Goal: Task Accomplishment & Management: Use online tool/utility

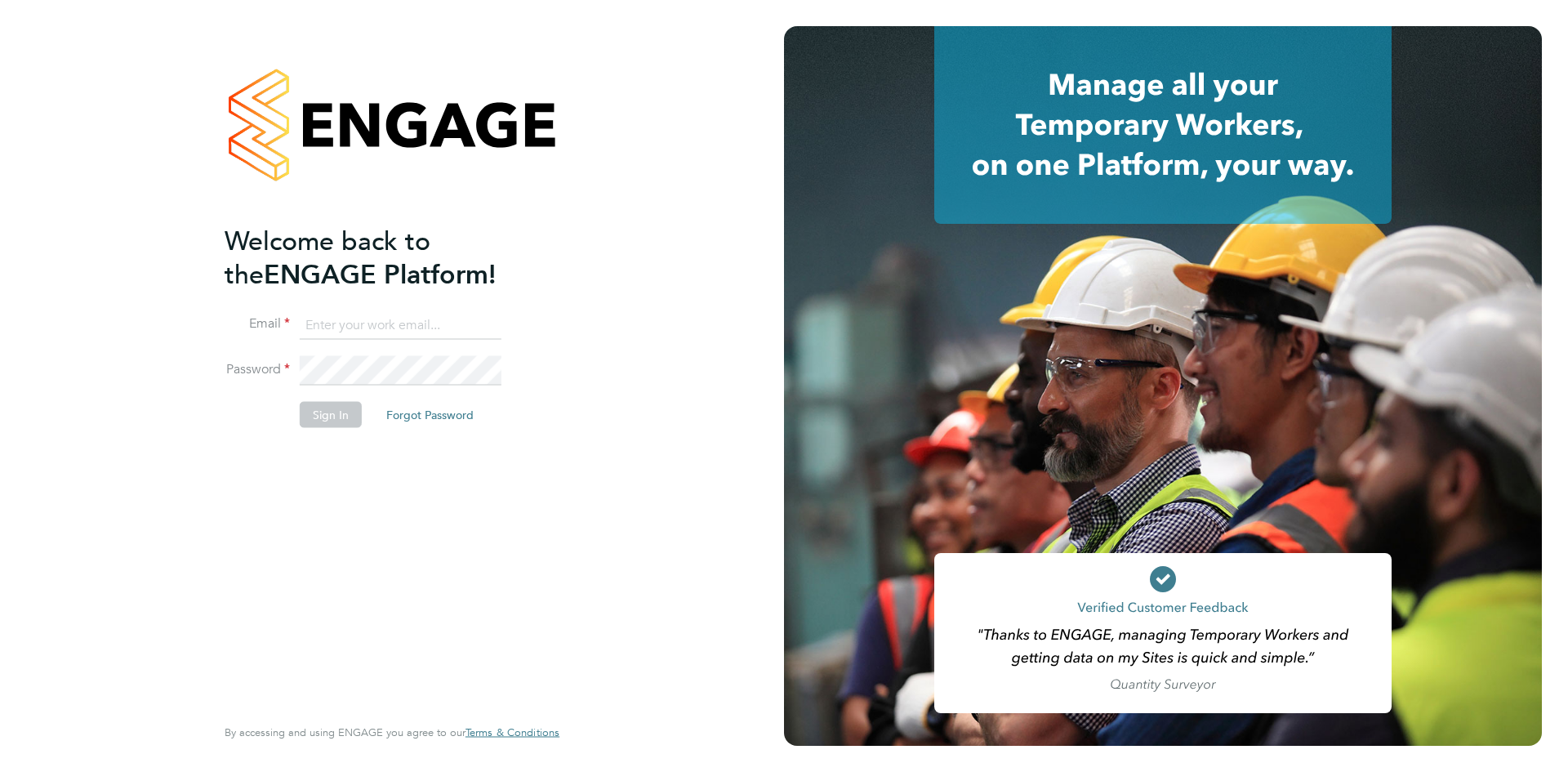
type input "info@cbwstaffingsolutions.com"
click at [332, 413] on button "Sign In" at bounding box center [331, 415] width 62 height 26
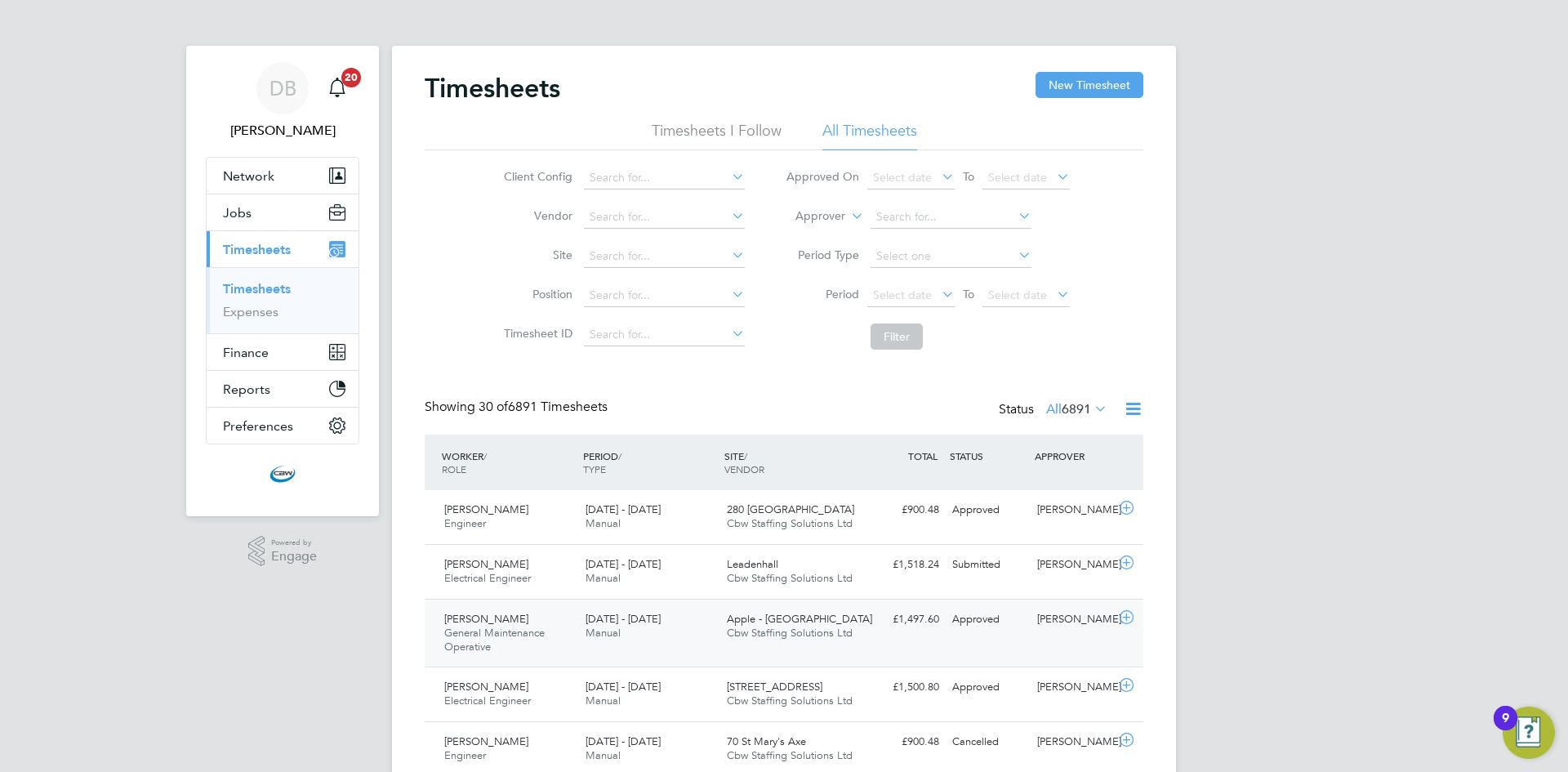
click at [802, 641] on div "Apple - London Cbw Staffing Solutions Ltd" at bounding box center [791, 626] width 141 height 41
